Goal: Book appointment/travel/reservation

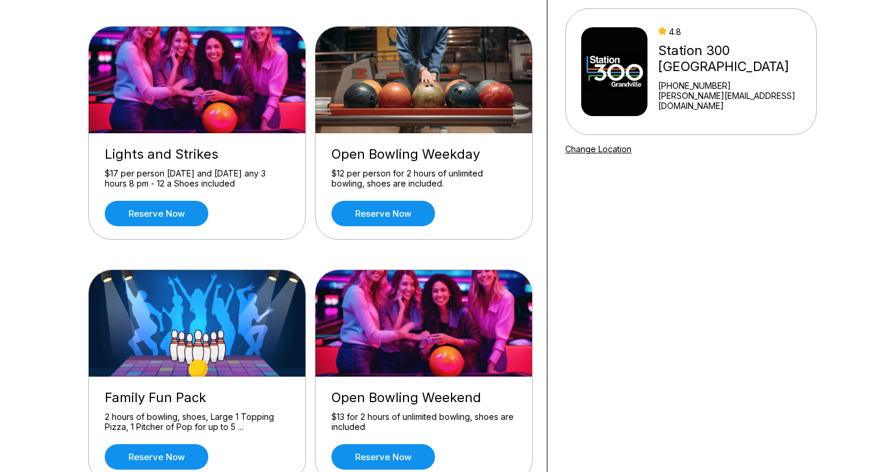
scroll to position [103, 0]
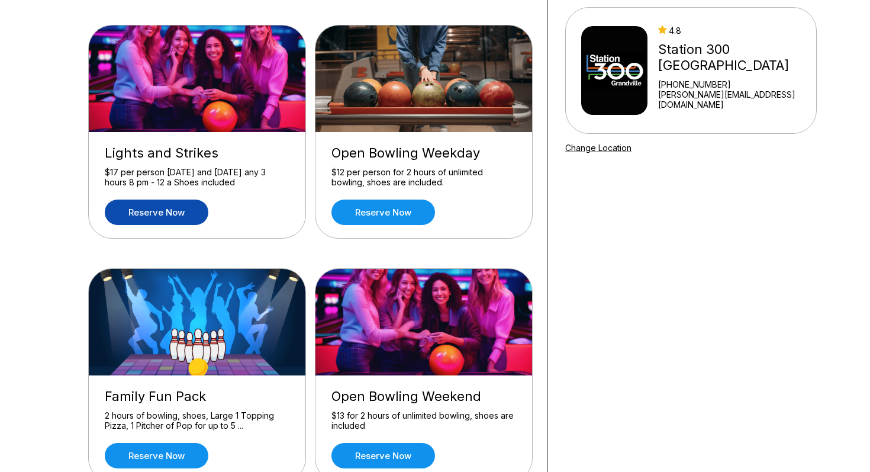
click at [154, 214] on link "Reserve now" at bounding box center [157, 212] width 104 height 25
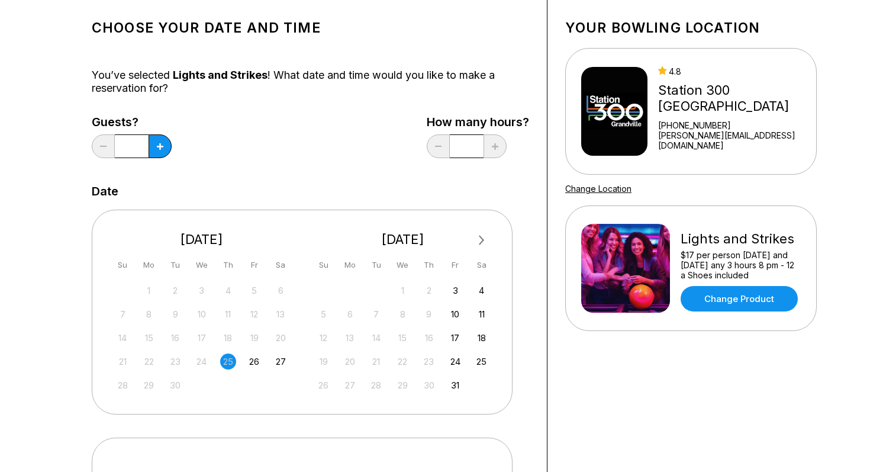
scroll to position [66, 0]
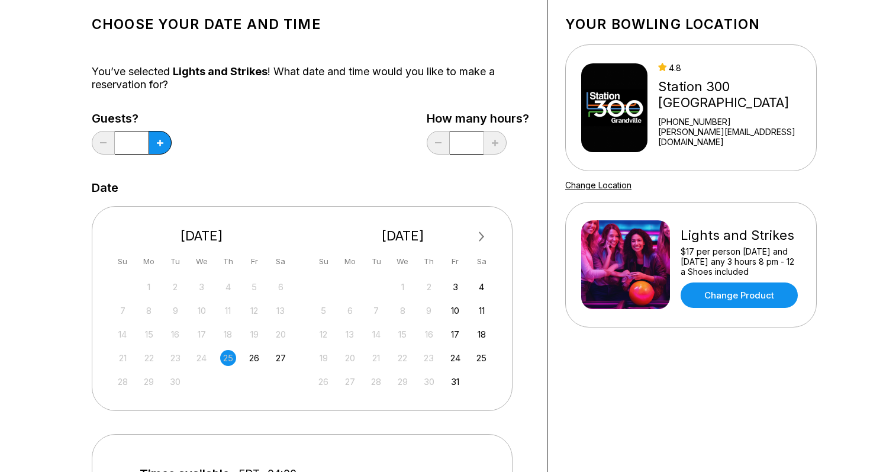
click at [640, 80] on img at bounding box center [615, 107] width 66 height 89
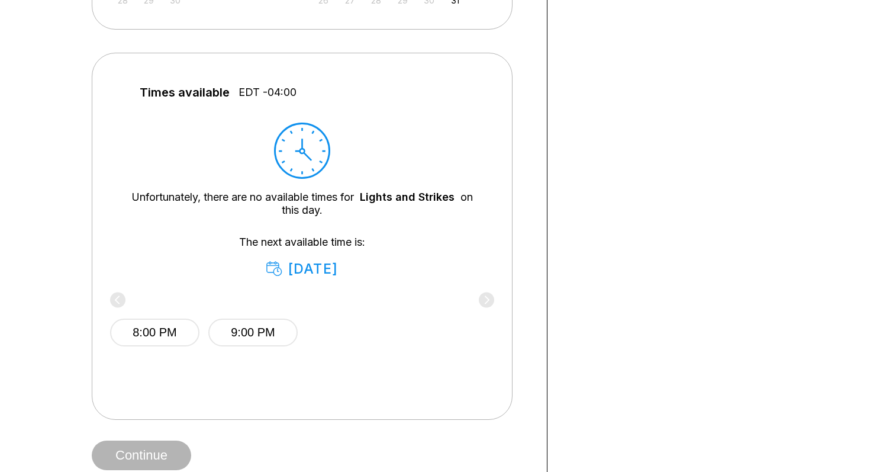
scroll to position [459, 0]
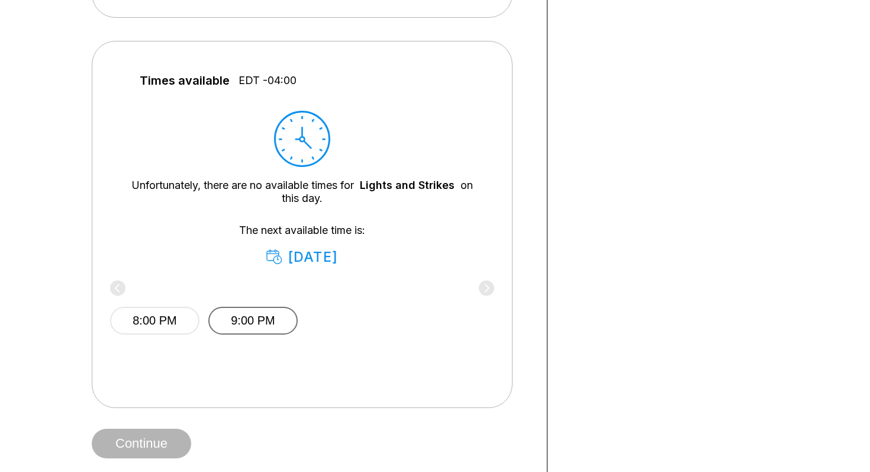
click at [274, 326] on button "9:00 PM" at bounding box center [252, 321] width 89 height 28
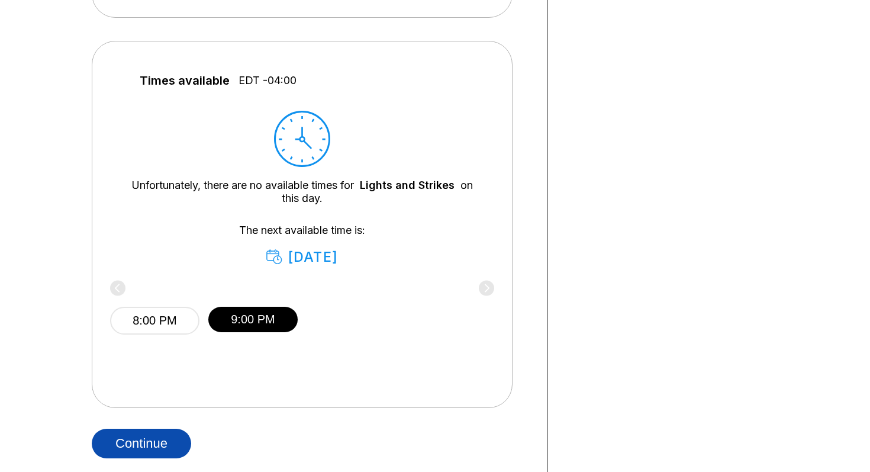
click at [130, 449] on button "Continue" at bounding box center [141, 444] width 99 height 30
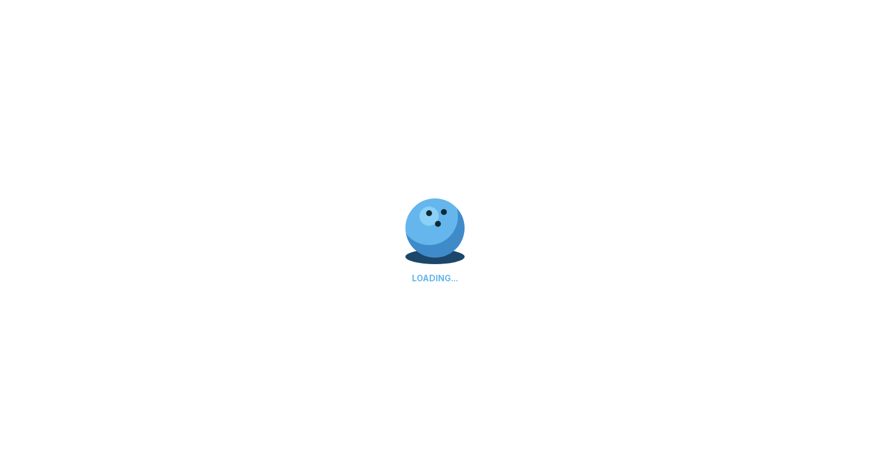
select select "**"
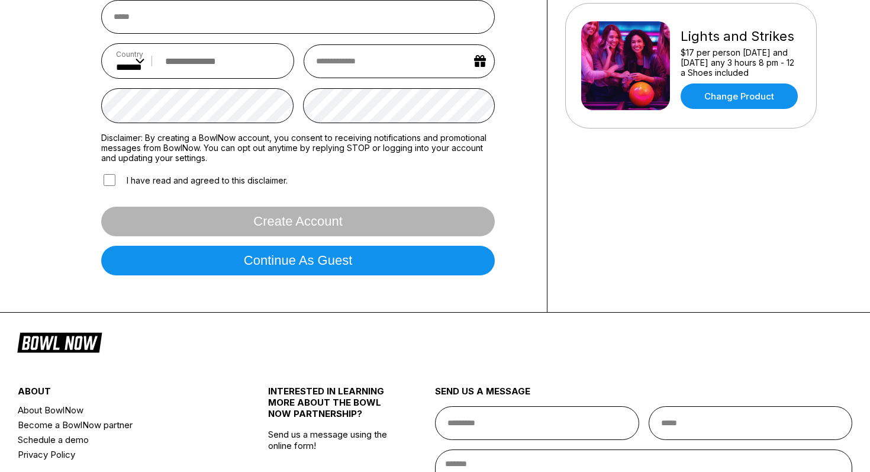
scroll to position [406, 0]
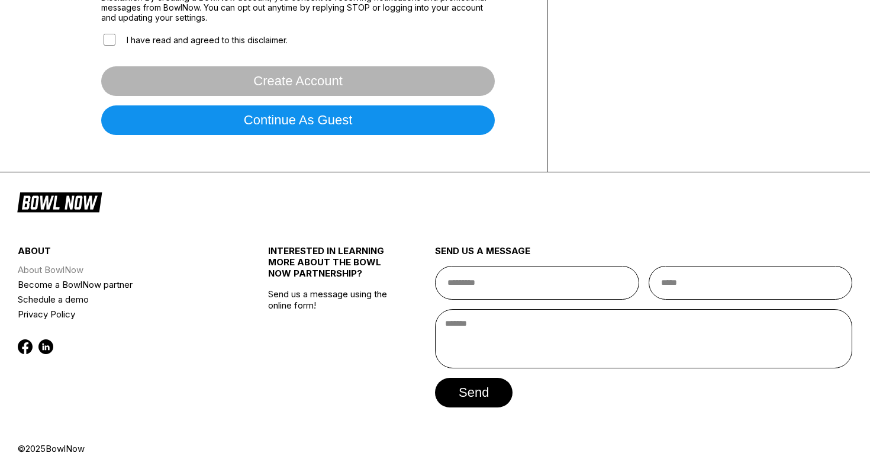
click at [77, 269] on link "About BowlNow" at bounding box center [122, 269] width 209 height 15
